Goal: Participate in discussion: Engage in conversation with other users on a specific topic

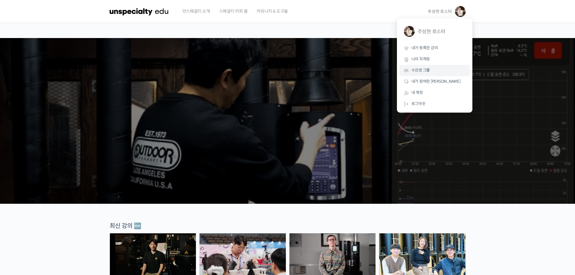
click at [424, 69] on span "수강생 그룹" at bounding box center [421, 70] width 19 height 5
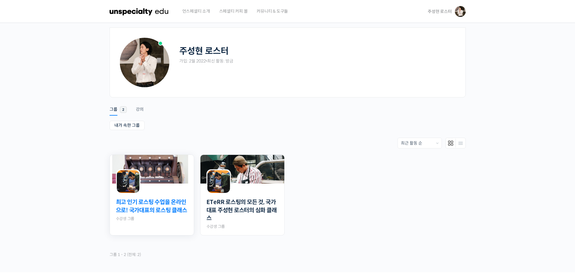
click at [151, 203] on link "최고 인기 로스팅 수업을 온라인으로! 국가대표의 로스팅 클래스" at bounding box center [152, 206] width 72 height 16
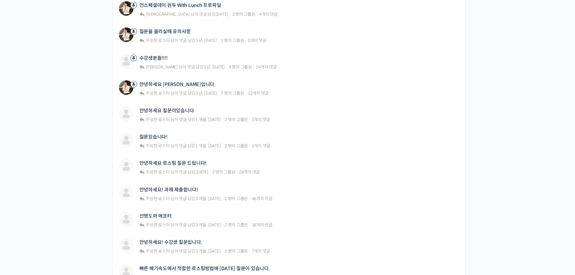
scroll to position [201, 0]
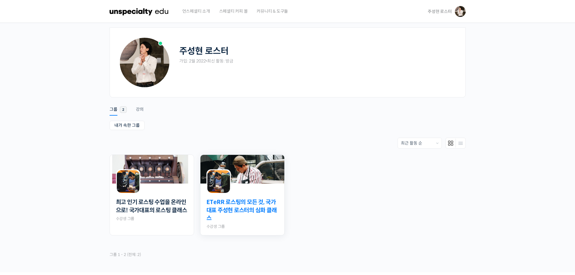
click at [259, 209] on link "ETeRR 로스팅의 모든 것, 국가대표 주성현 로스터의 심화 클래스" at bounding box center [243, 210] width 72 height 24
